Goal: Transaction & Acquisition: Purchase product/service

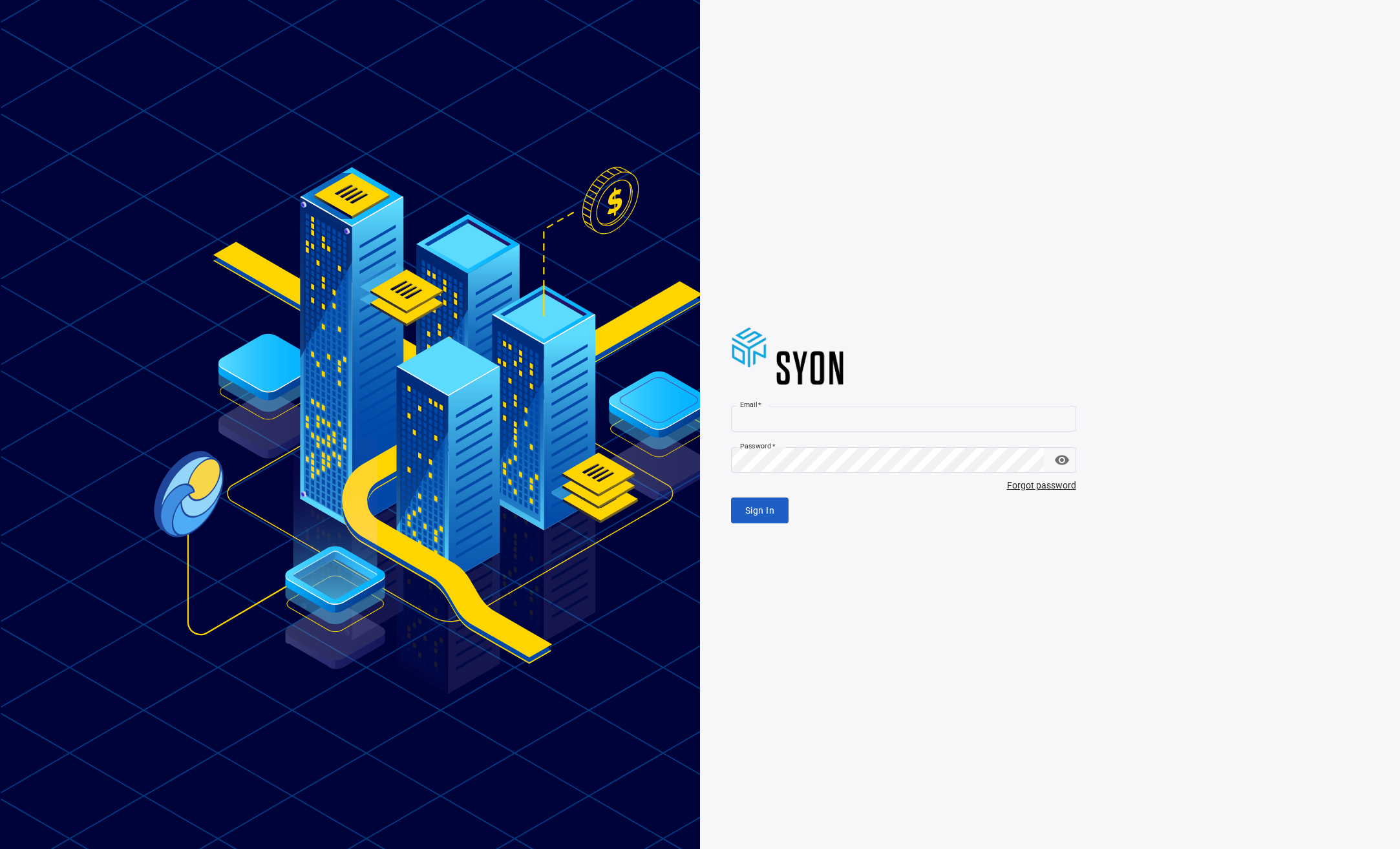
click at [848, 413] on input "Email   *" at bounding box center [904, 418] width 345 height 25
type input "**********"
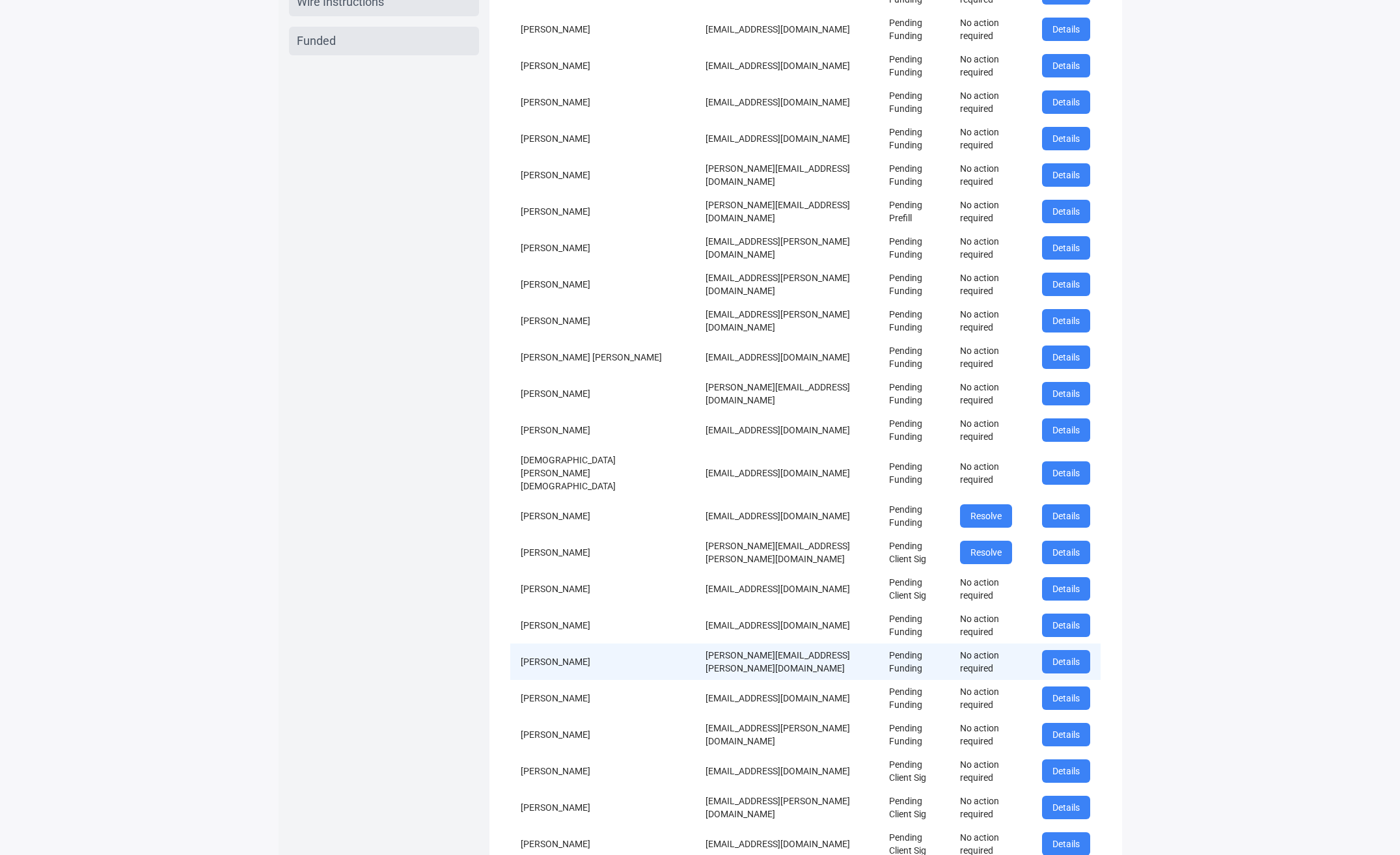
scroll to position [322, 0]
